Goal: Task Accomplishment & Management: Manage account settings

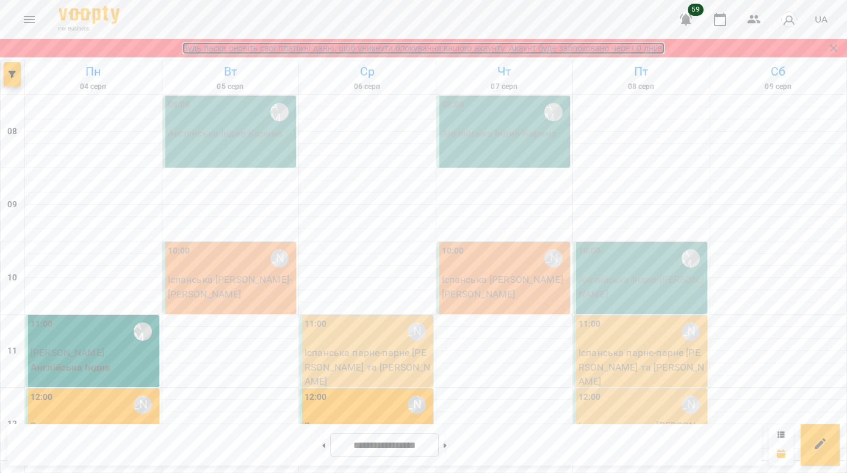
click at [398, 49] on link "Будь ласка оновіть свої платіжні данні, щоб уникнути блокування вашого акаунту.…" at bounding box center [423, 48] width 482 height 12
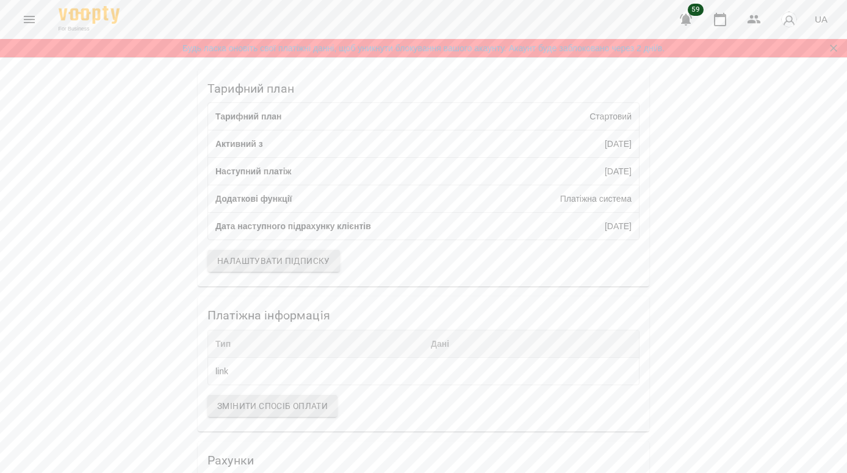
scroll to position [201, 0]
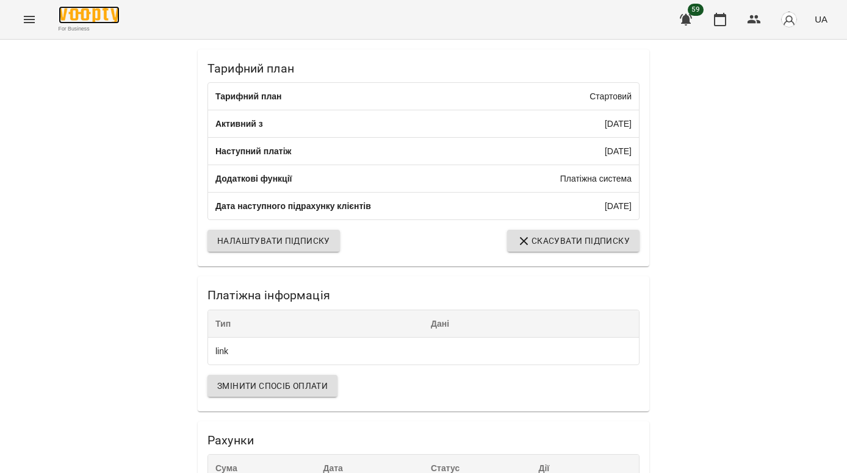
click at [100, 8] on img at bounding box center [89, 15] width 61 height 18
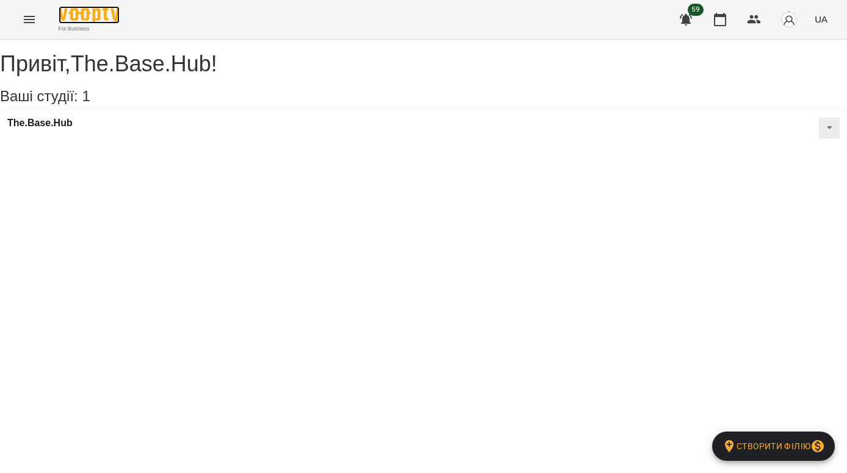
click at [87, 10] on img at bounding box center [89, 15] width 61 height 18
click at [108, 146] on div "The.Base.Hub" at bounding box center [423, 127] width 847 height 35
click at [62, 129] on h3 "The.Base.Hub" at bounding box center [39, 123] width 65 height 11
